Goal: Task Accomplishment & Management: Manage account settings

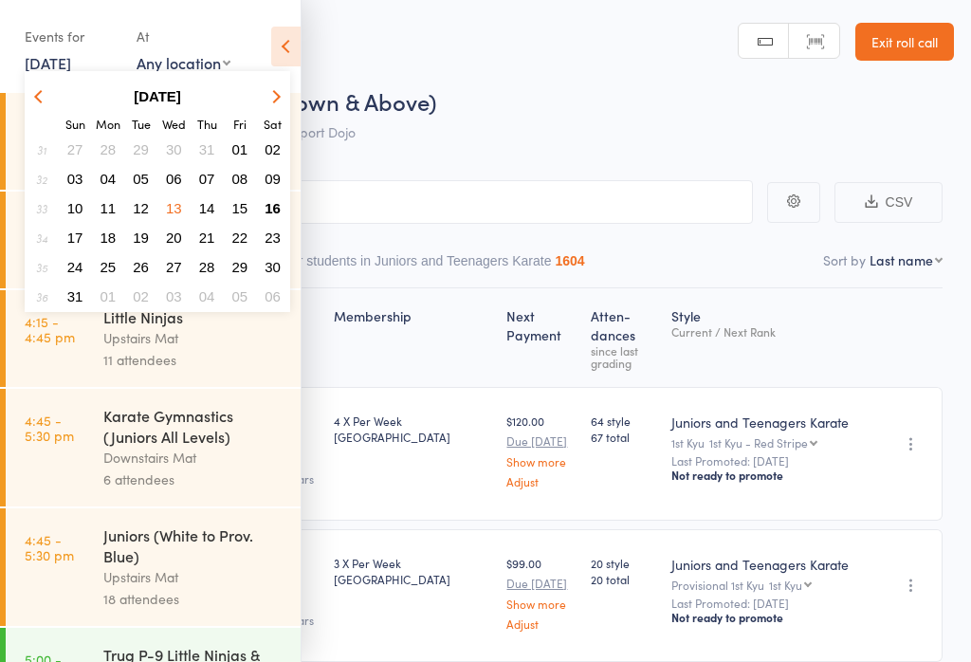
click at [259, 211] on button "16" at bounding box center [272, 208] width 29 height 26
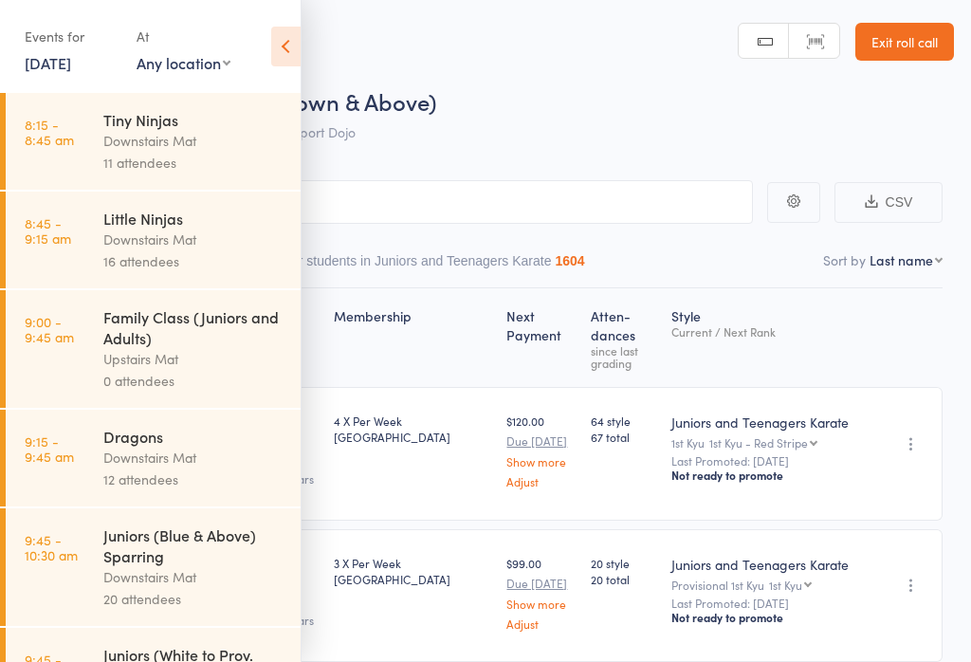
click at [101, 377] on link "9:00 - 9:45 am Family Class (Juniors and Adults) Upstairs Mat 0 attendees" at bounding box center [153, 349] width 295 height 118
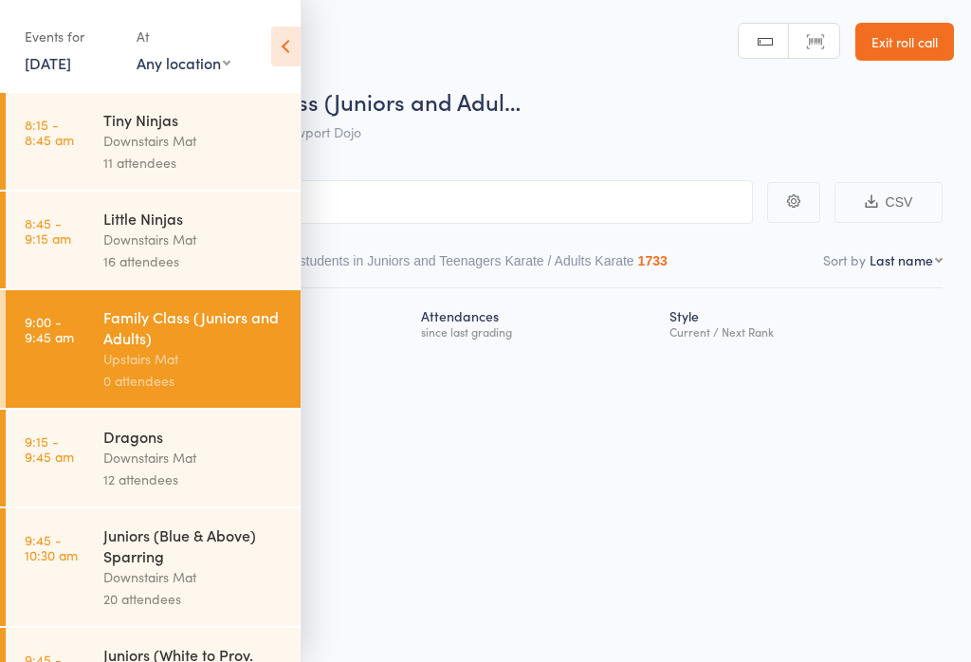
click at [298, 29] on icon at bounding box center [285, 47] width 29 height 40
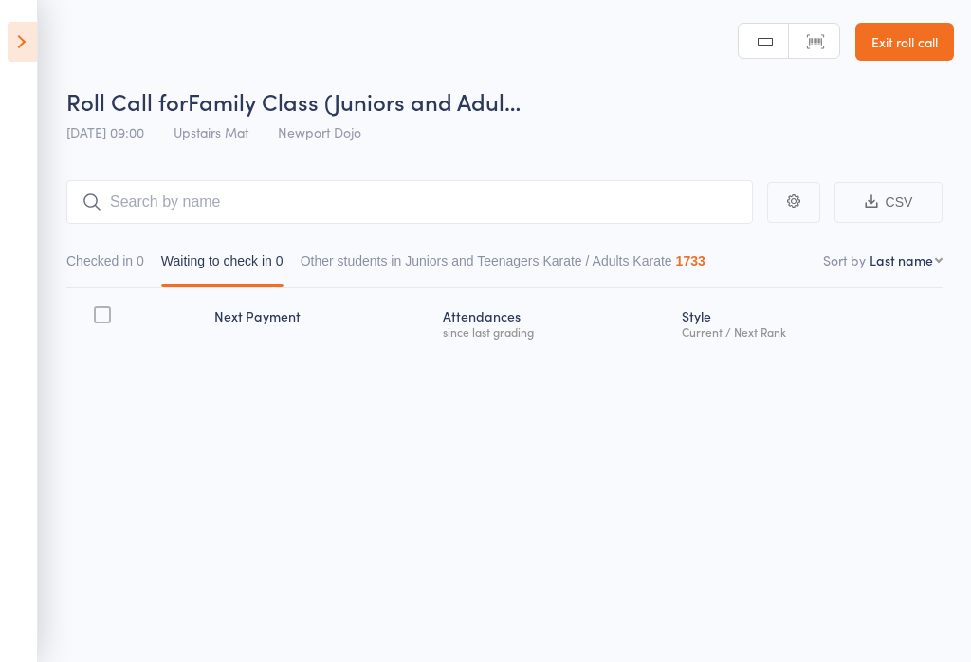
click at [20, 41] on icon at bounding box center [22, 42] width 29 height 40
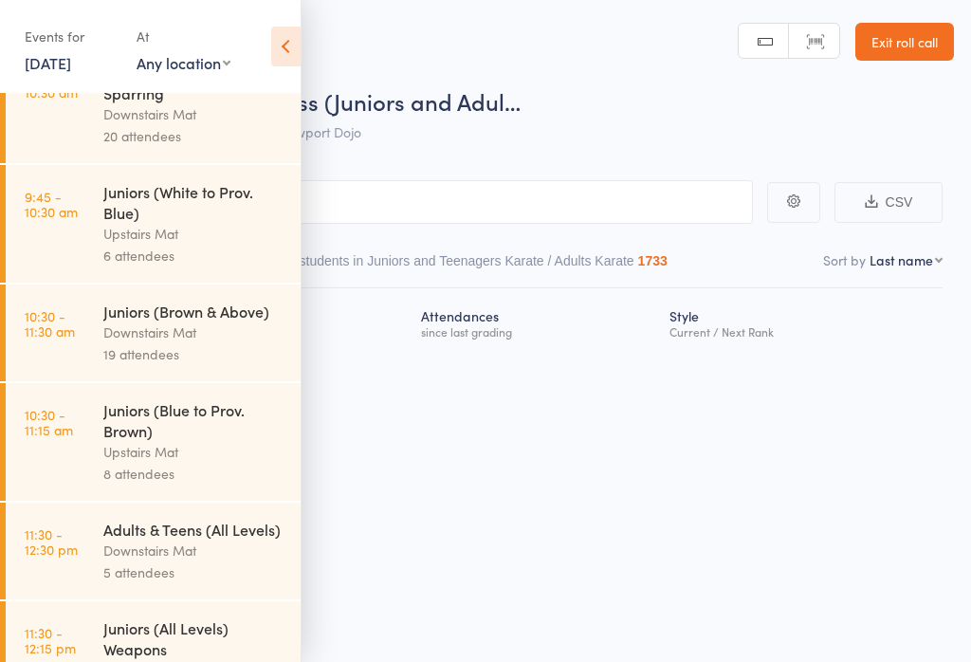
scroll to position [467, 0]
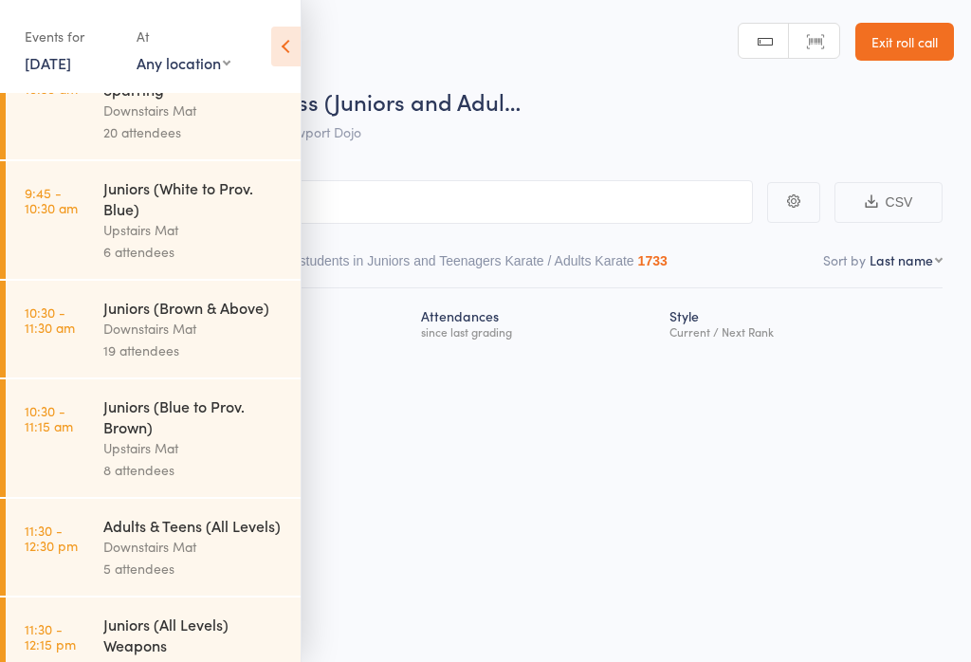
click at [215, 238] on div "Upstairs Mat" at bounding box center [193, 230] width 181 height 22
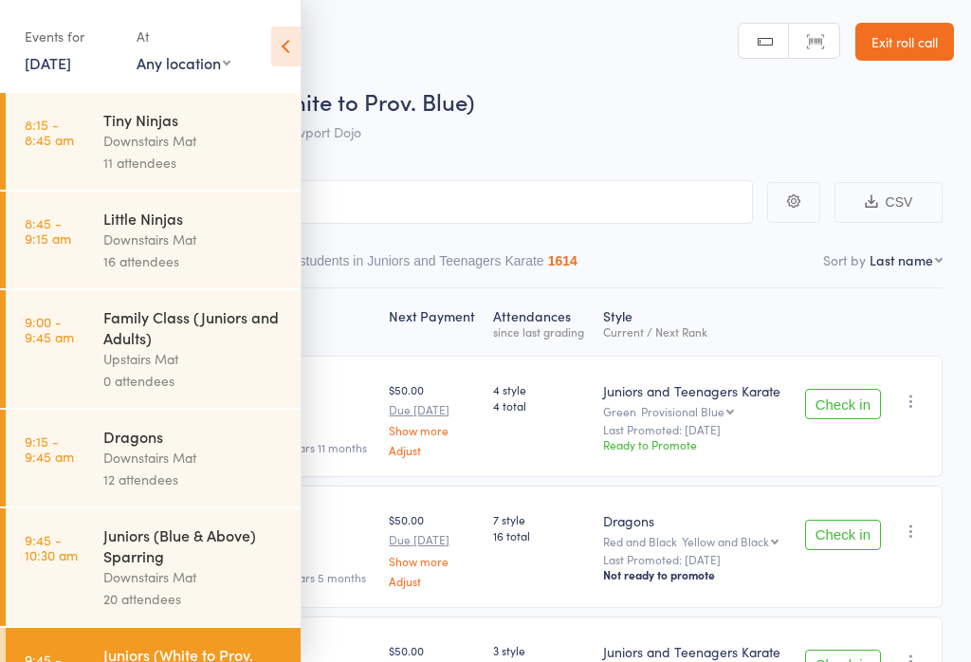
click at [298, 48] on icon at bounding box center [285, 47] width 29 height 40
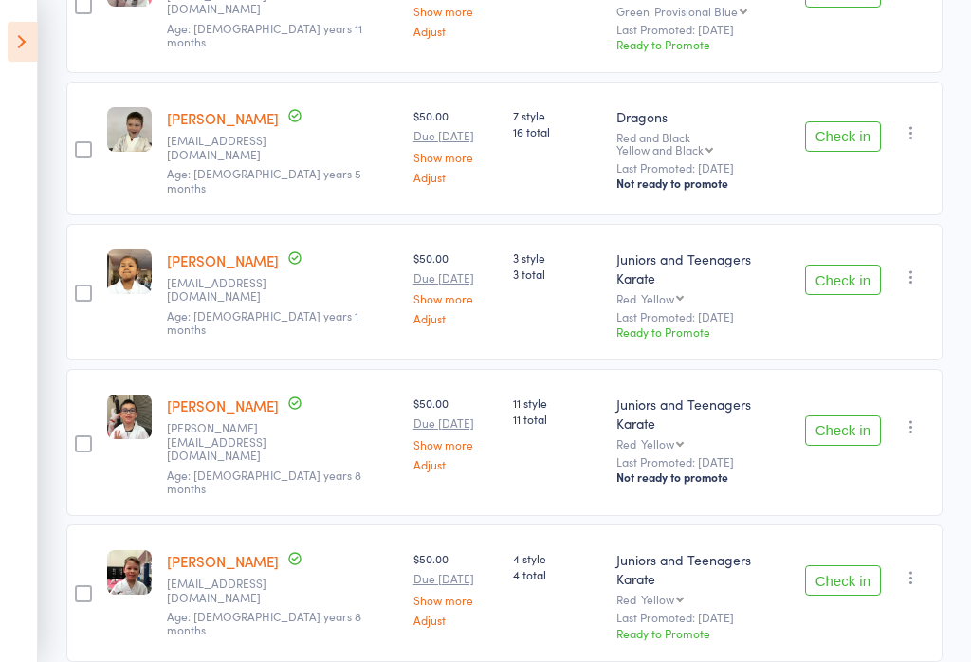
scroll to position [360, 0]
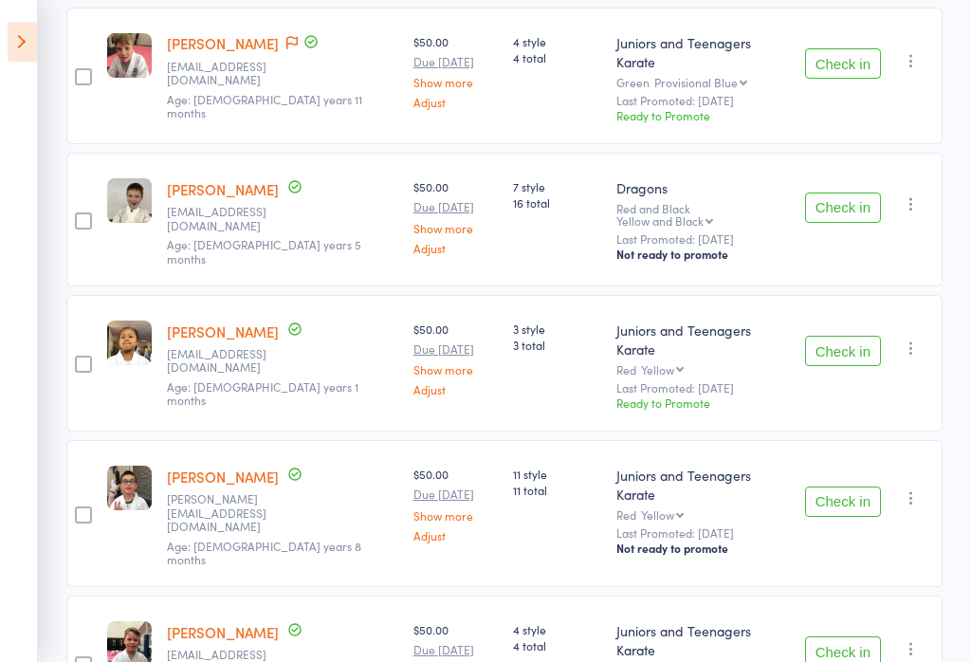
click at [8, 38] on icon at bounding box center [22, 42] width 29 height 40
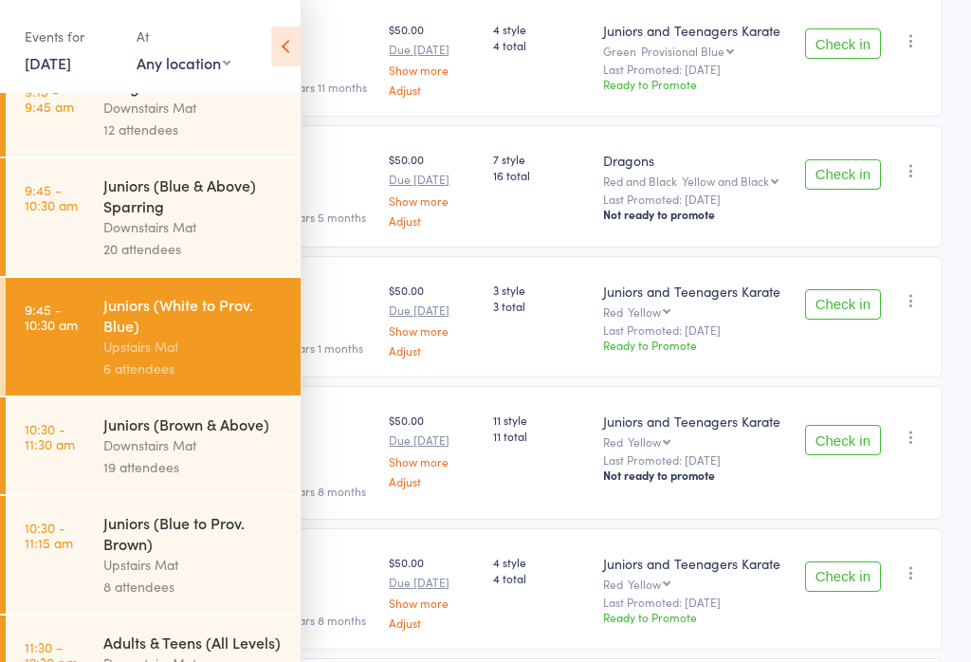
scroll to position [409, 0]
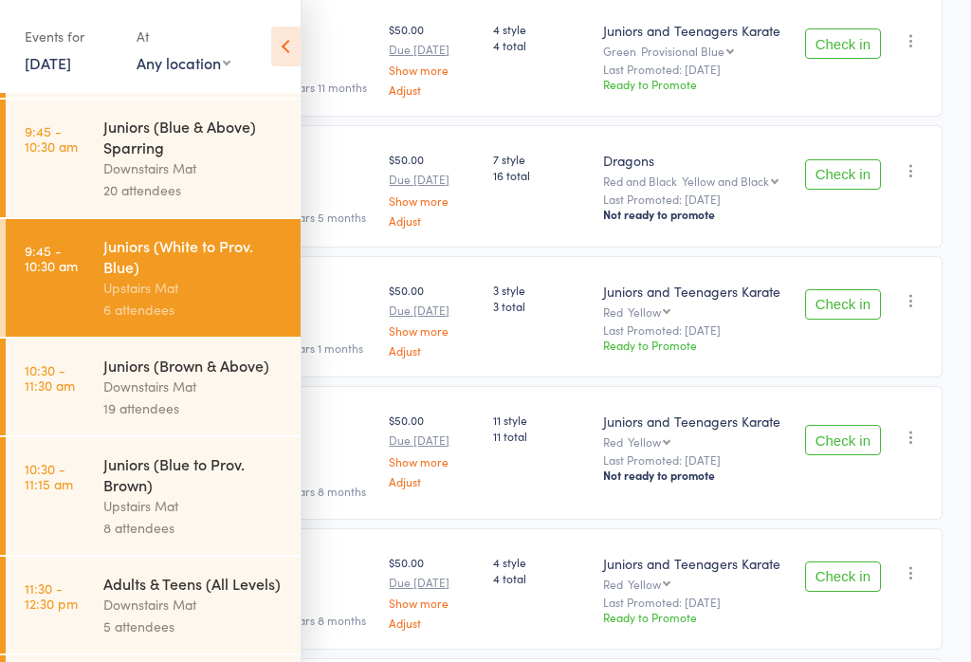
click at [135, 517] on div "Upstairs Mat" at bounding box center [193, 506] width 181 height 22
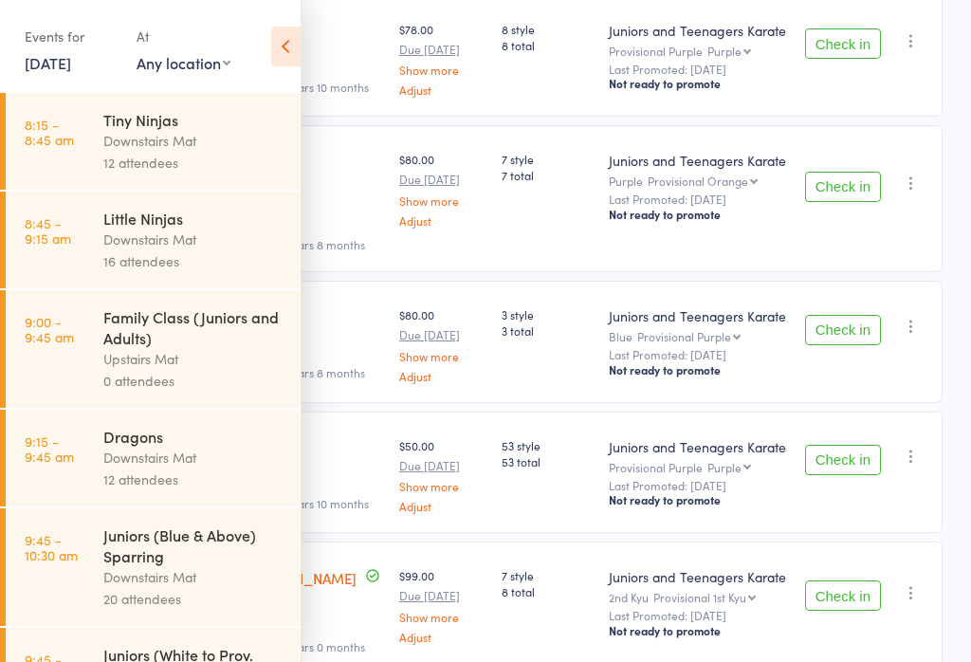
scroll to position [1, 0]
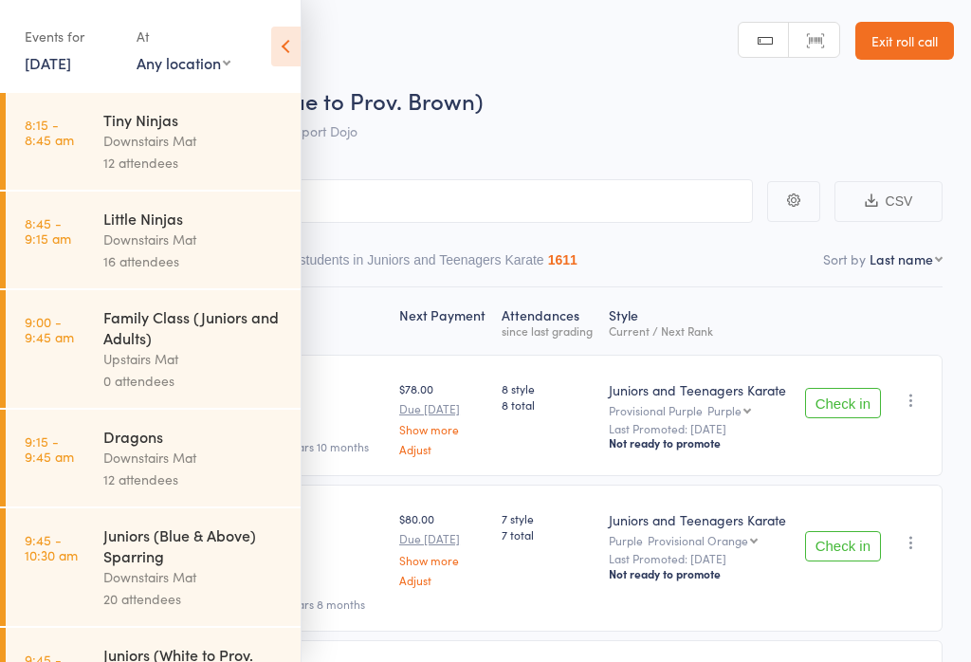
click at [283, 45] on icon at bounding box center [285, 47] width 29 height 40
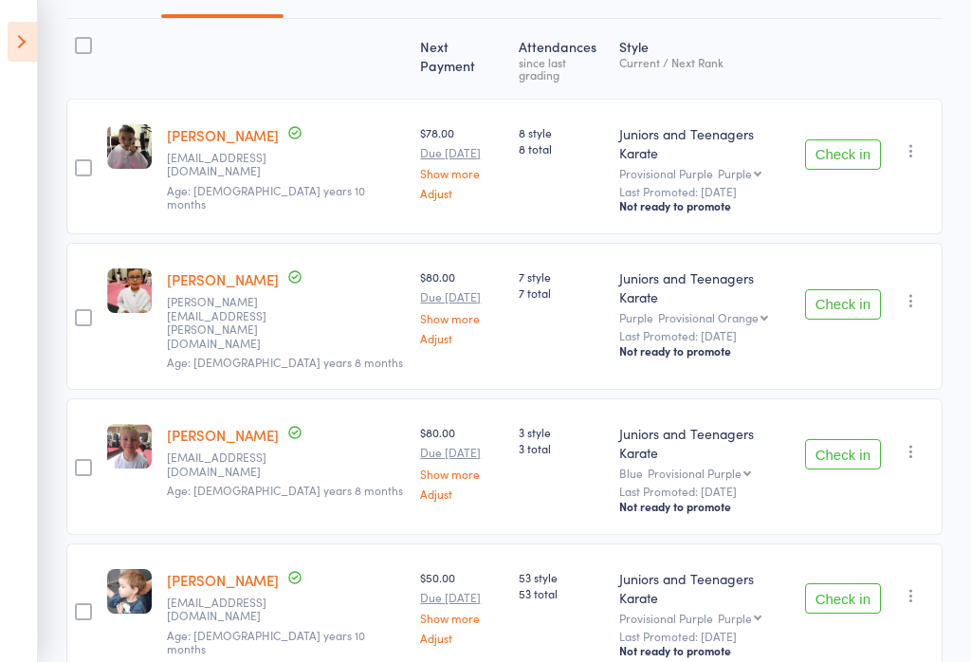
scroll to position [267, 0]
